Goal: Task Accomplishment & Management: Complete application form

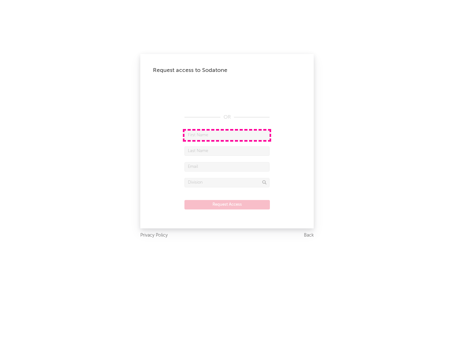
click at [227, 135] on input "text" at bounding box center [226, 134] width 85 height 9
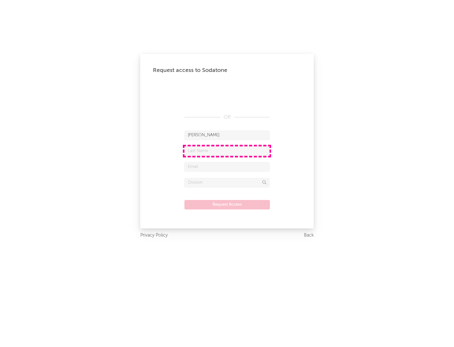
type input "[PERSON_NAME]"
click at [227, 151] on input "text" at bounding box center [226, 150] width 85 height 9
type input "[PERSON_NAME]"
click at [227, 166] on input "text" at bounding box center [226, 166] width 85 height 9
type input "[EMAIL_ADDRESS][DOMAIN_NAME]"
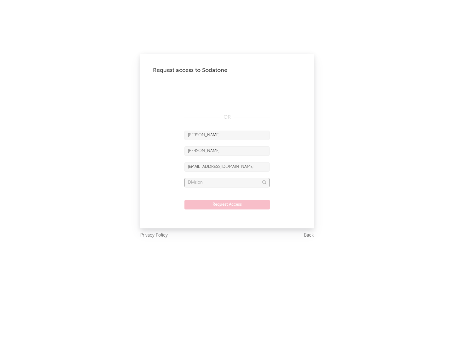
click at [227, 182] on input "text" at bounding box center [226, 182] width 85 height 9
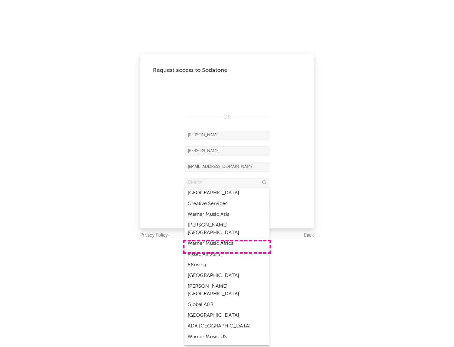
click at [227, 249] on div "Music All Stars" at bounding box center [226, 254] width 85 height 11
type input "Music All Stars"
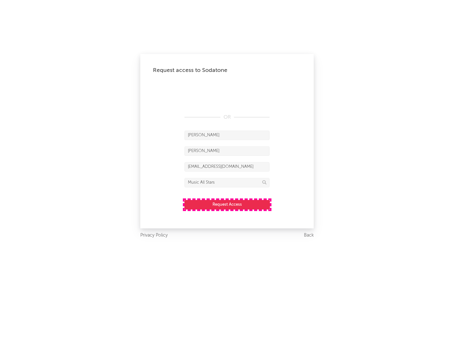
click at [227, 204] on button "Request Access" at bounding box center [226, 204] width 85 height 9
